Goal: Find specific page/section: Find specific page/section

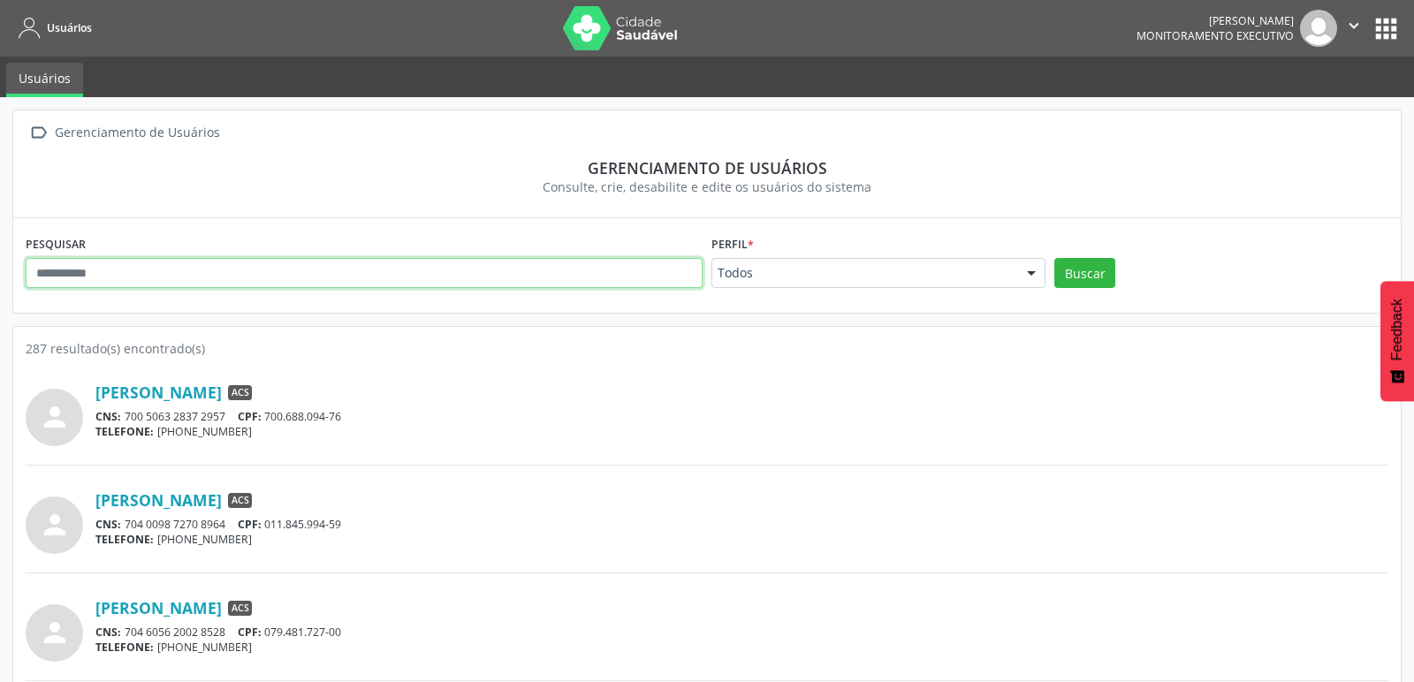
click at [176, 277] on input "text" at bounding box center [364, 273] width 677 height 30
click at [1055, 258] on button "Buscar" at bounding box center [1085, 273] width 61 height 30
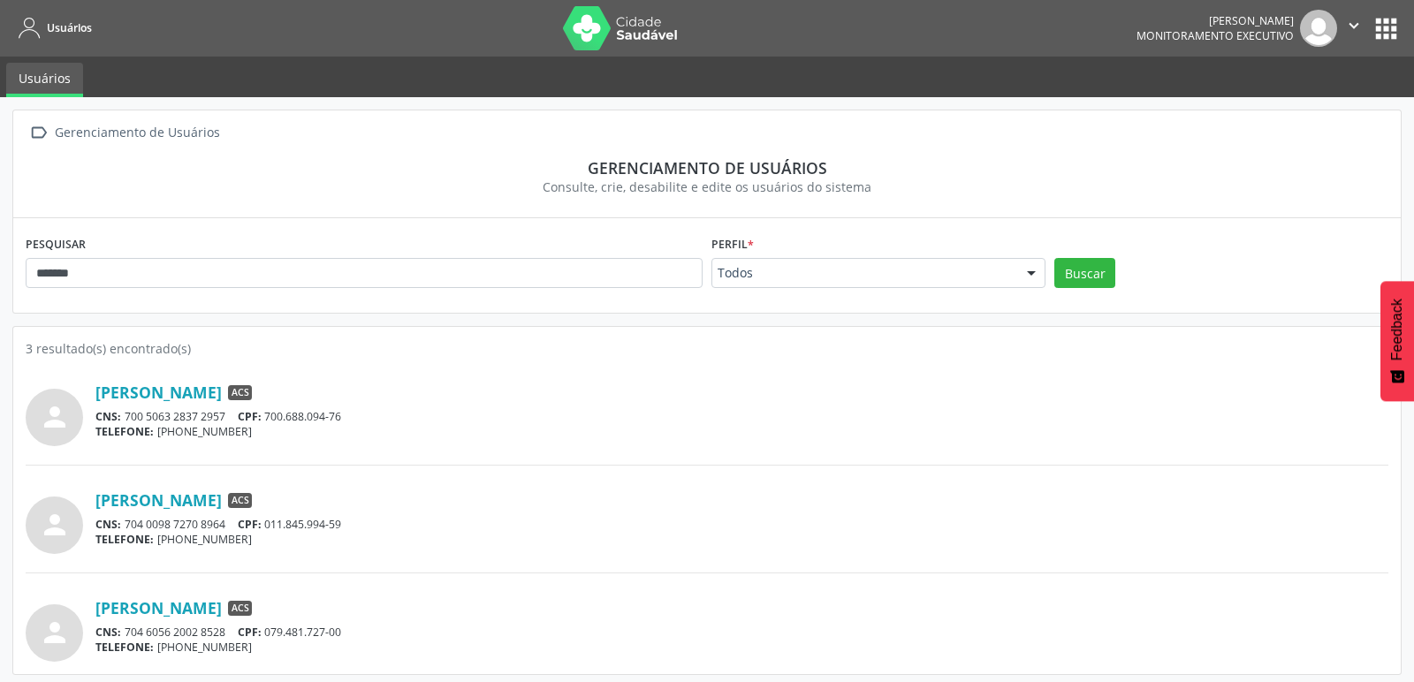
scroll to position [4, 0]
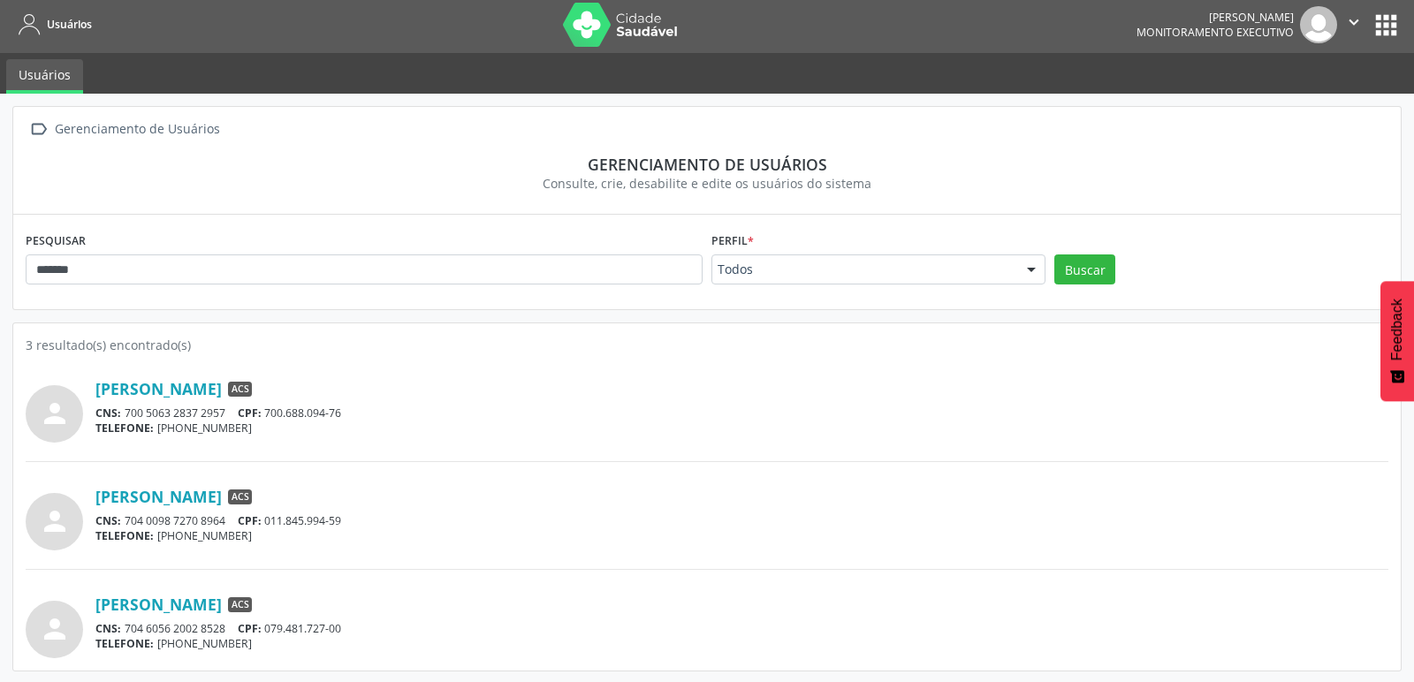
click at [1359, 24] on icon "" at bounding box center [1353, 21] width 19 height 19
click at [417, 430] on div "TELEFONE: [PHONE_NUMBER]" at bounding box center [741, 428] width 1293 height 15
click at [206, 392] on link "[PERSON_NAME]" at bounding box center [158, 388] width 126 height 19
drag, startPoint x: 112, startPoint y: 270, endPoint x: 0, endPoint y: 266, distance: 112.3
click at [0, 266] on div " Gerenciamento de Usuários Gerenciamento de usuários Consulte, crie, desabilit…" at bounding box center [707, 389] width 1414 height 590
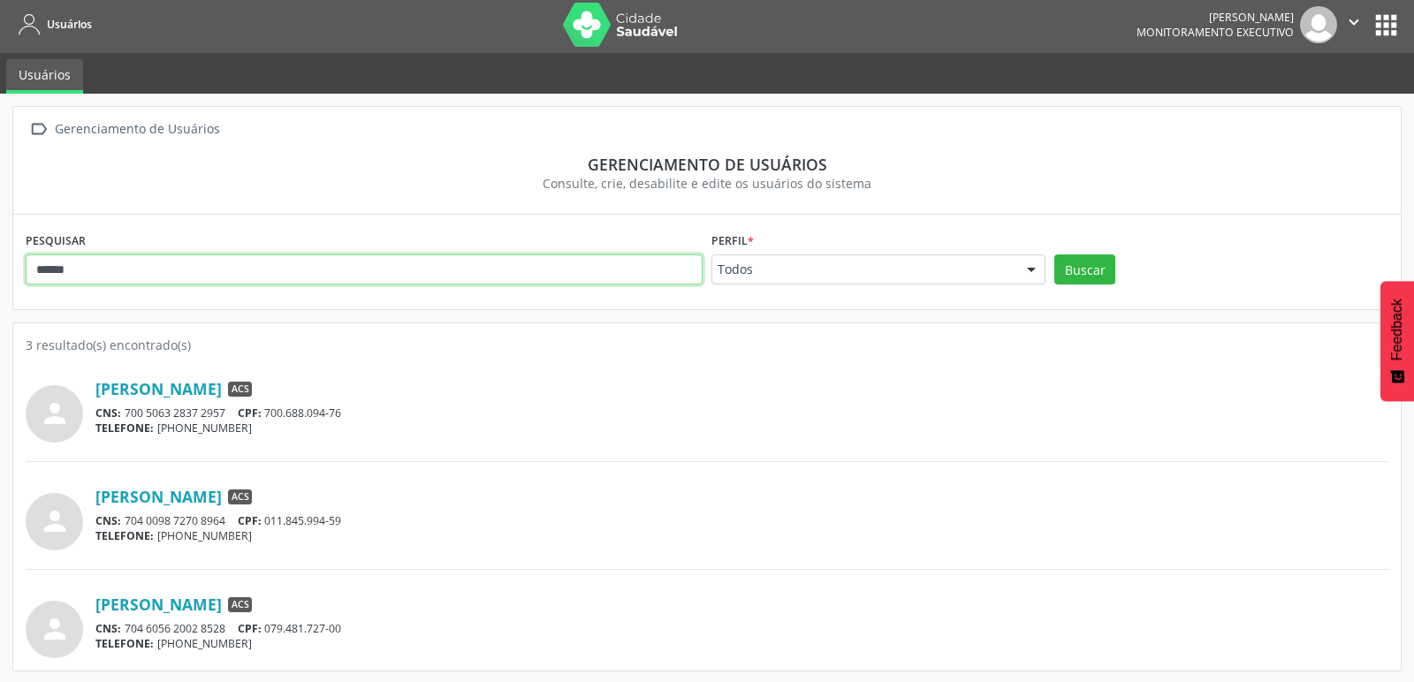
type input "******"
click at [1055, 255] on button "Buscar" at bounding box center [1085, 270] width 61 height 30
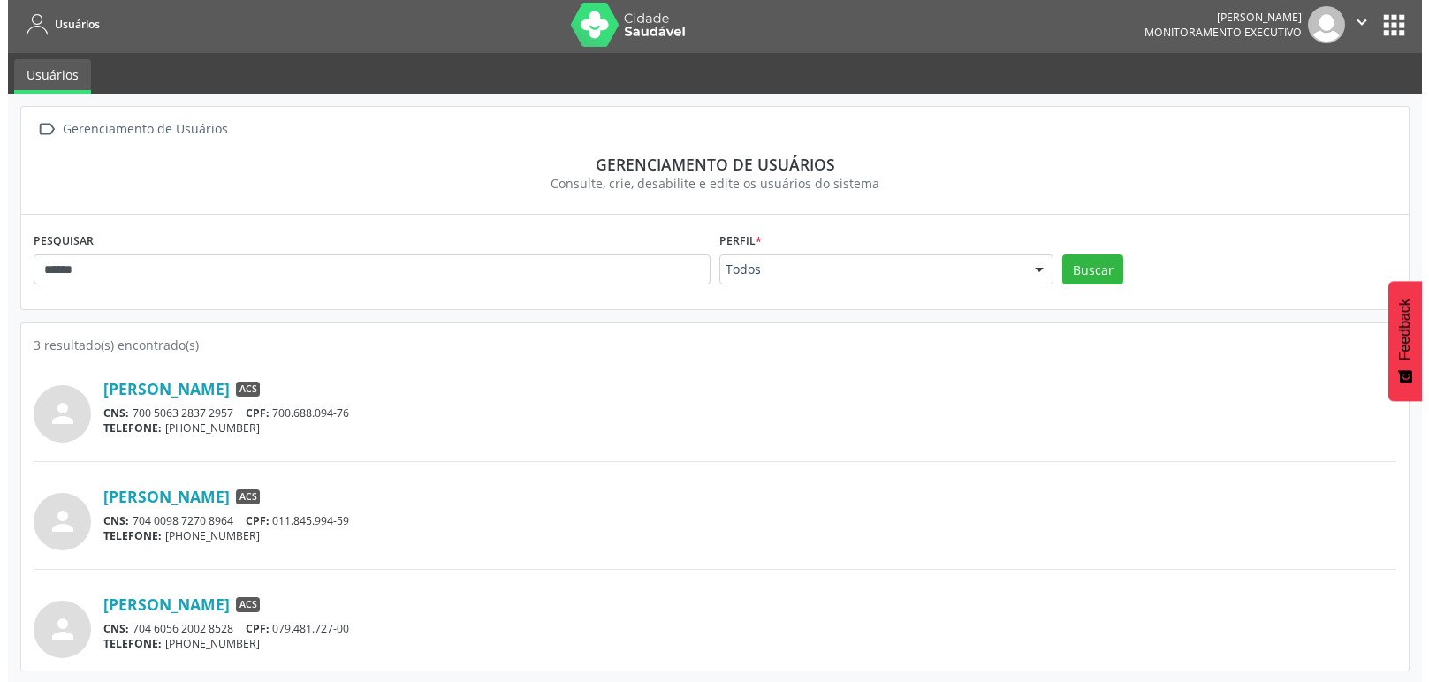
scroll to position [0, 0]
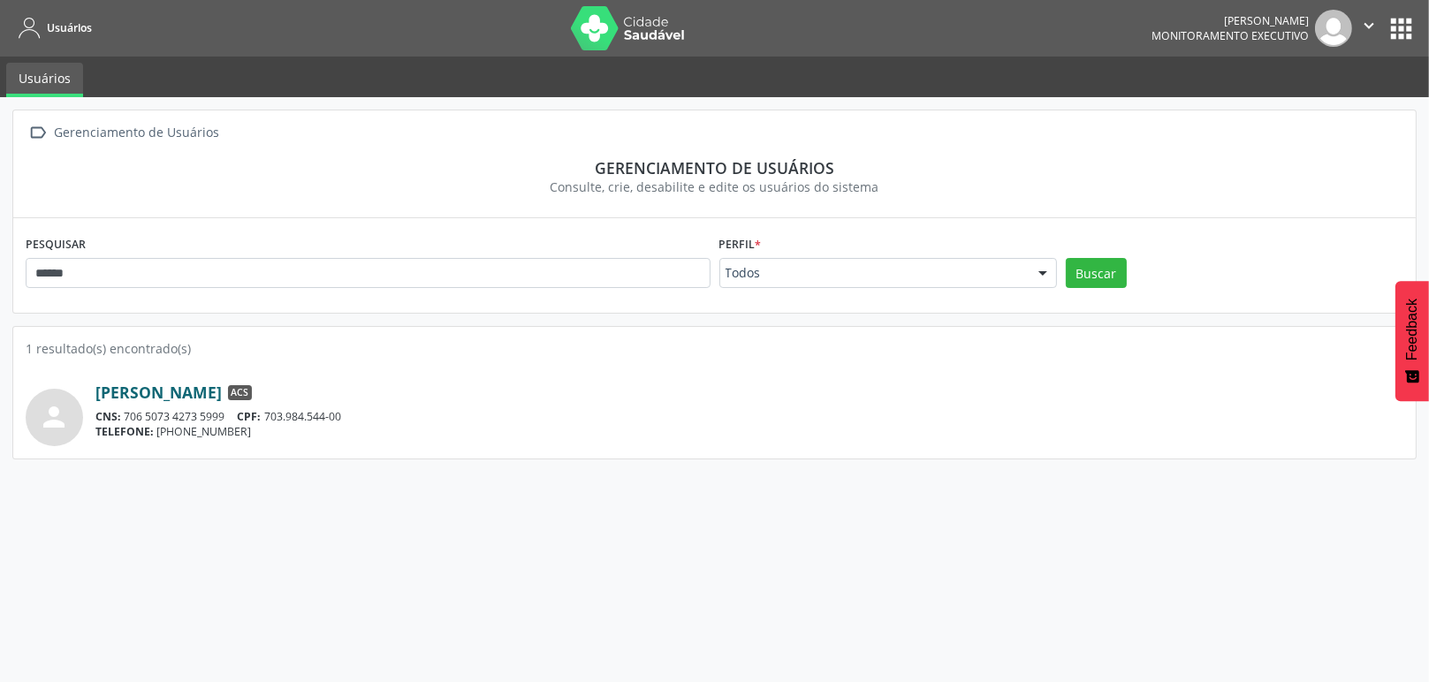
click at [222, 392] on link "[PERSON_NAME]" at bounding box center [158, 392] width 126 height 19
click at [621, 21] on img at bounding box center [628, 28] width 115 height 44
